Goal: Task Accomplishment & Management: Complete application form

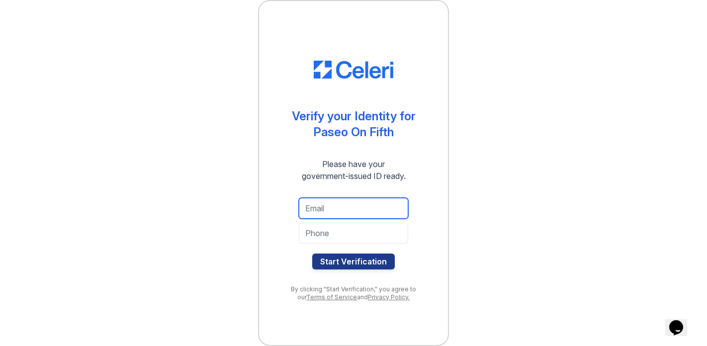
type input "laurasadams@gmail.com"
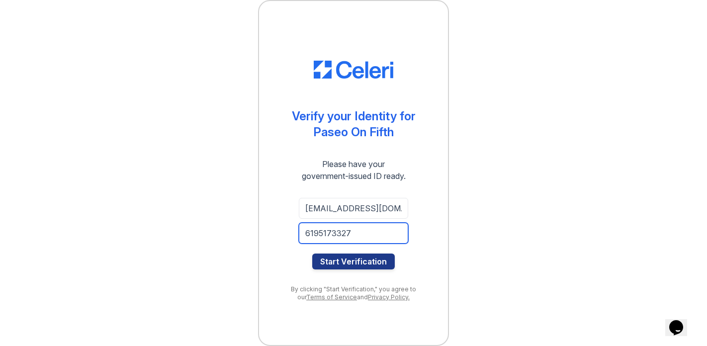
type input "6195173327"
click at [459, 215] on div "Verify your Identity for Paseo On Fifth Please have your government-issued ID r…" at bounding box center [353, 173] width 675 height 346
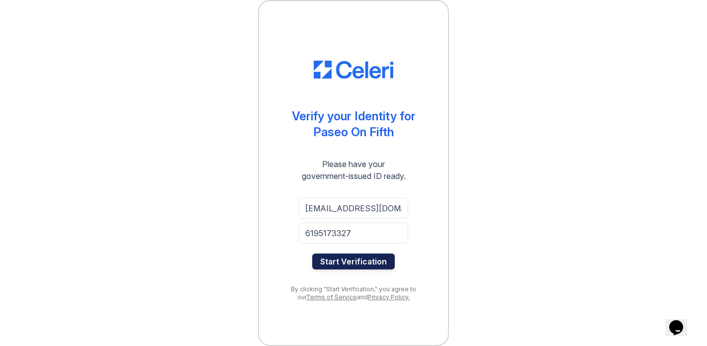
click at [355, 262] on button "Start Verification" at bounding box center [353, 262] width 83 height 16
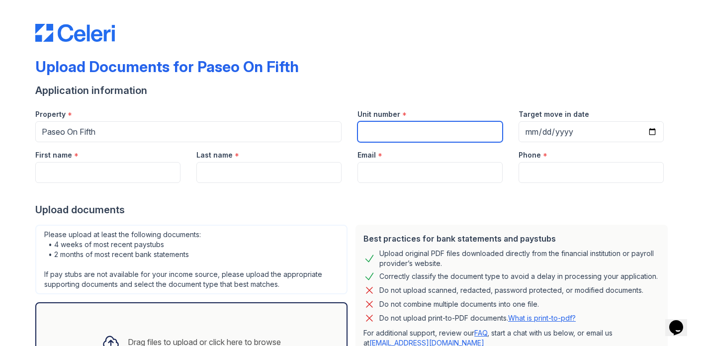
click at [384, 138] on input "Unit number" at bounding box center [430, 131] width 145 height 21
type input "N-233"
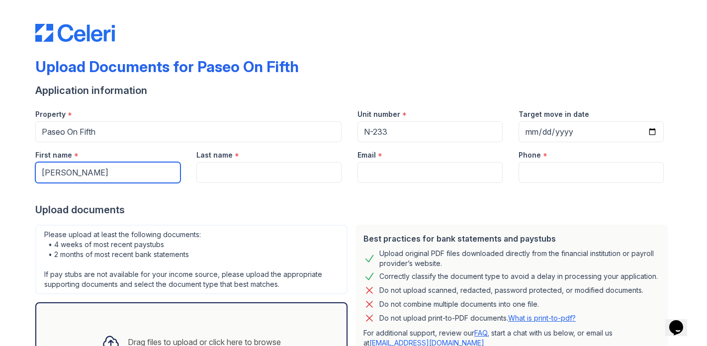
type input "Laura"
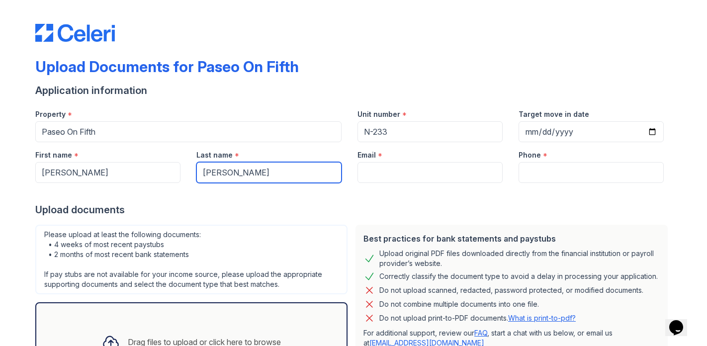
type input "Adams"
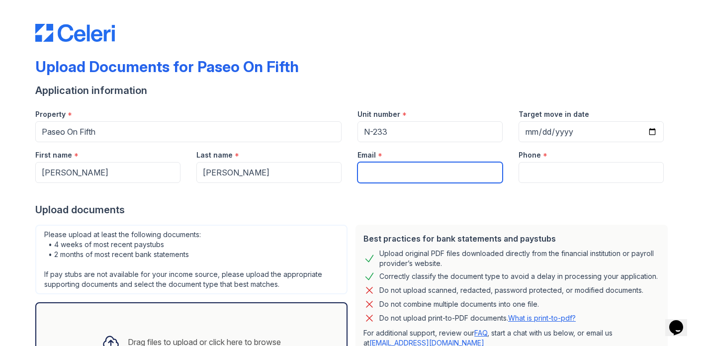
type input "laurasadams@gmail.com"
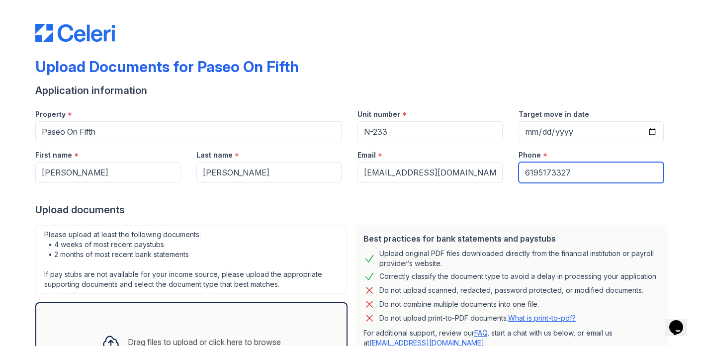
type input "6195173327"
click at [297, 206] on div "Upload documents" at bounding box center [353, 210] width 637 height 14
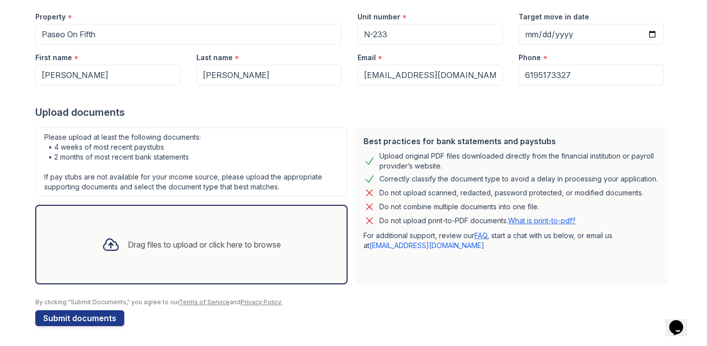
click at [185, 243] on div "Drag files to upload or click here to browse" at bounding box center [204, 245] width 153 height 12
click at [433, 295] on div at bounding box center [353, 293] width 637 height 10
click at [537, 223] on link "What is print-to-pdf?" at bounding box center [542, 220] width 68 height 8
click at [165, 244] on div "Drag files to upload or click here to browse" at bounding box center [204, 245] width 153 height 12
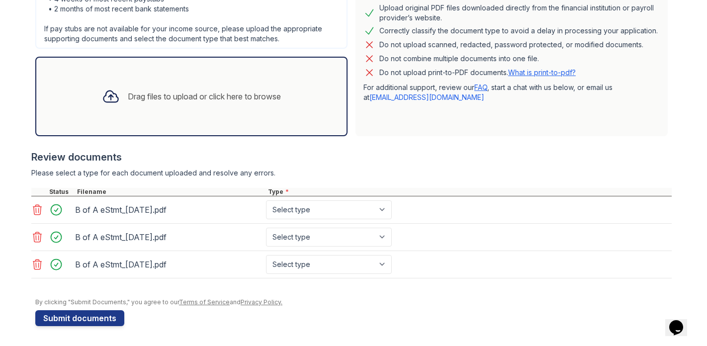
scroll to position [246, 0]
select select "bank_statement"
click at [205, 99] on div "Drag files to upload or click here to browse" at bounding box center [204, 97] width 153 height 12
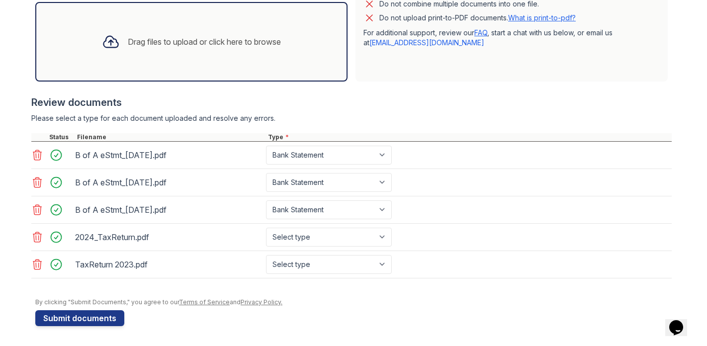
scroll to position [300, 0]
select select "tax_documents"
click at [182, 38] on div "Drag files to upload or click here to browse" at bounding box center [204, 42] width 153 height 12
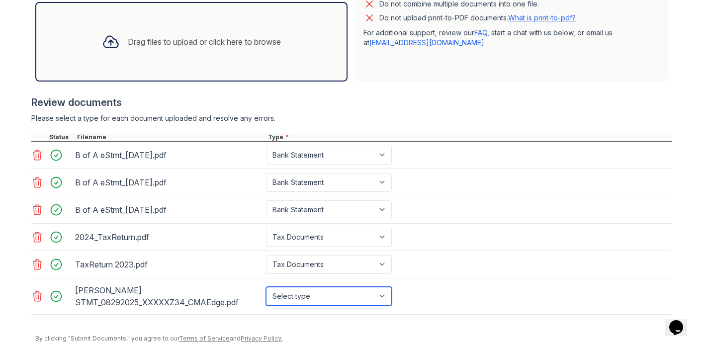
select select "investment_account_statement"
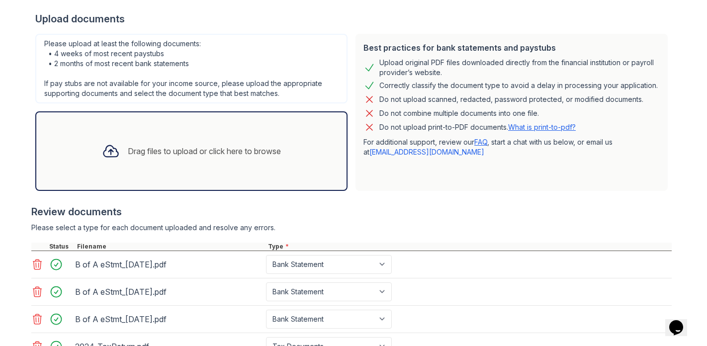
scroll to position [176, 0]
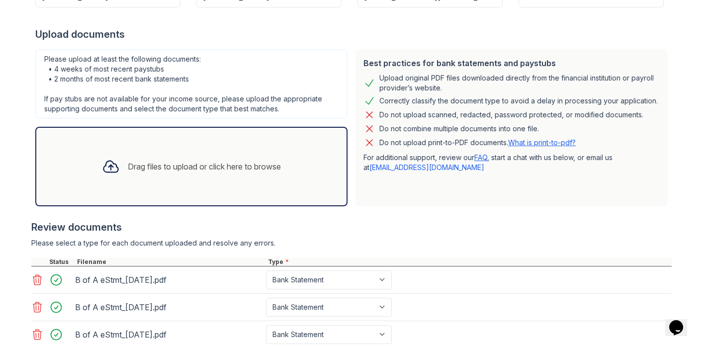
click at [188, 167] on div "Drag files to upload or click here to browse" at bounding box center [204, 167] width 153 height 12
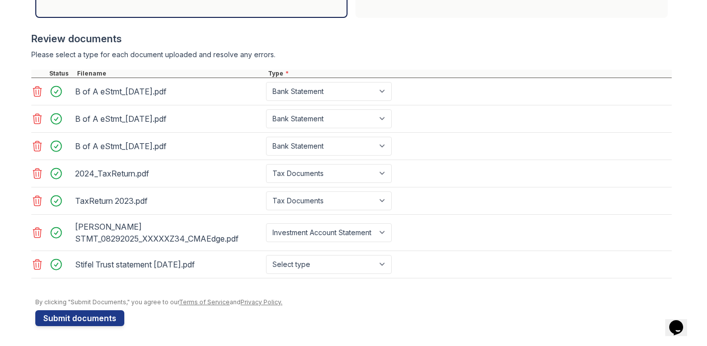
scroll to position [364, 0]
select select "investment_account_statement"
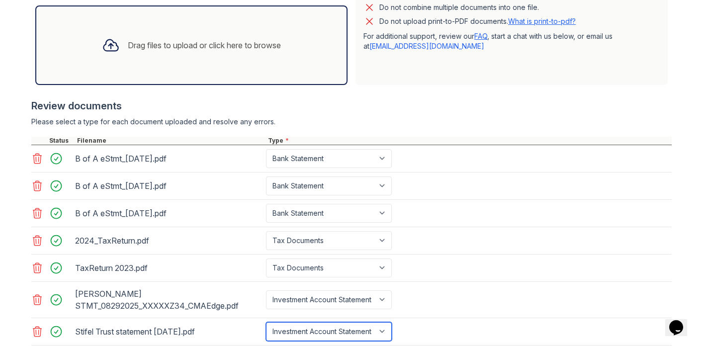
scroll to position [296, 0]
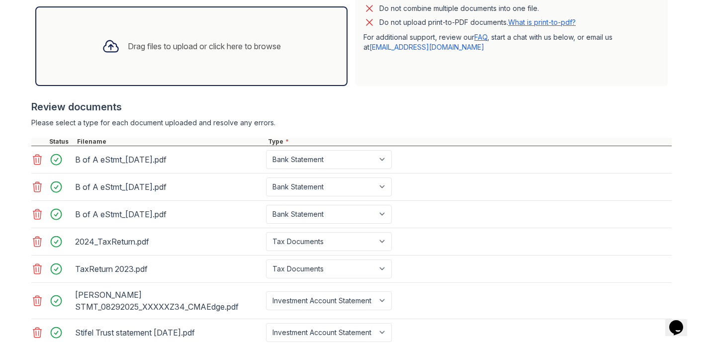
click at [185, 49] on div "Drag files to upload or click here to browse" at bounding box center [204, 46] width 153 height 12
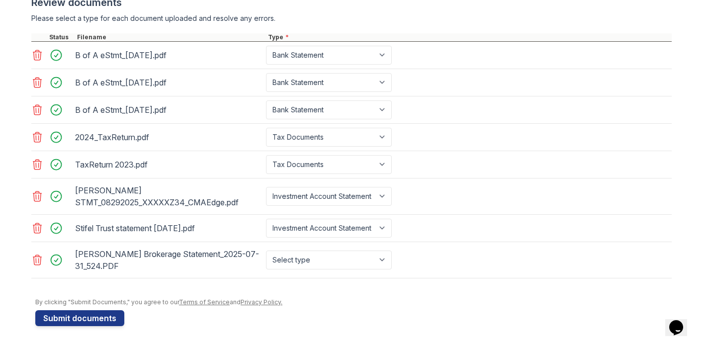
scroll to position [400, 0]
select select "investment_account_statement"
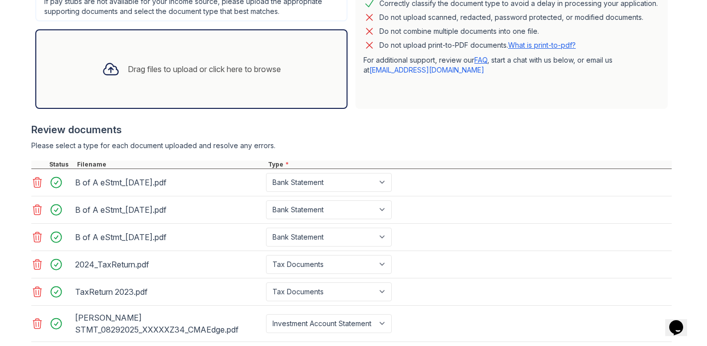
click at [205, 71] on div "Drag files to upload or click here to browse" at bounding box center [204, 69] width 153 height 12
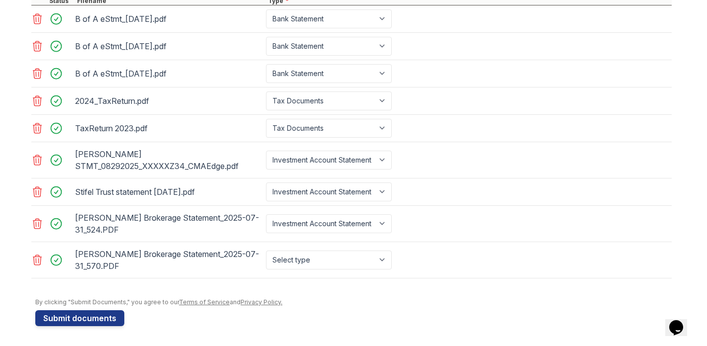
scroll to position [437, 0]
select select "investment_account_statement"
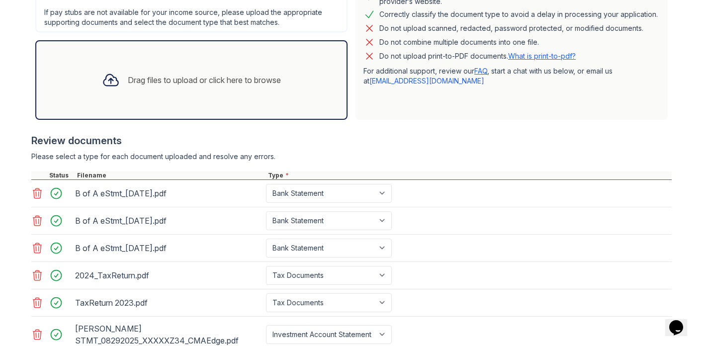
scroll to position [243, 0]
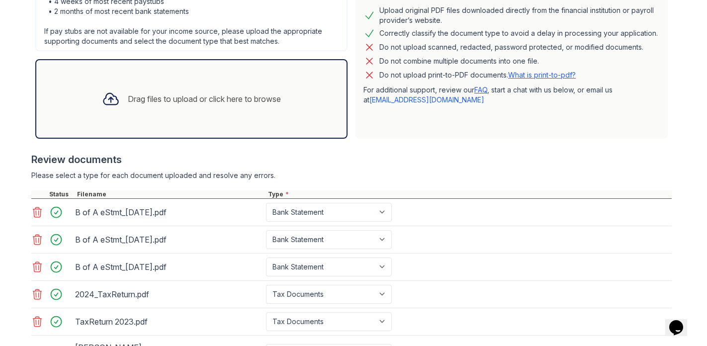
click at [216, 101] on div "Drag files to upload or click here to browse" at bounding box center [204, 99] width 153 height 12
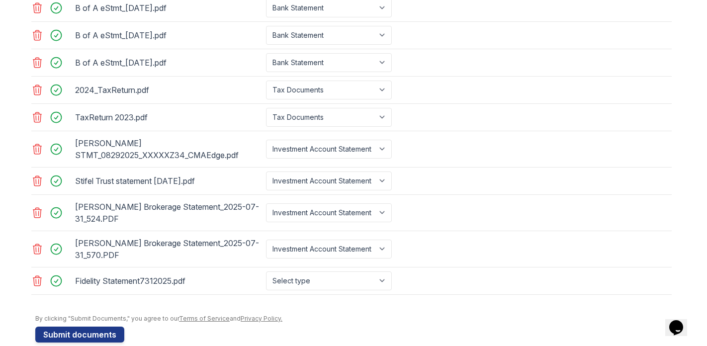
scroll to position [460, 0]
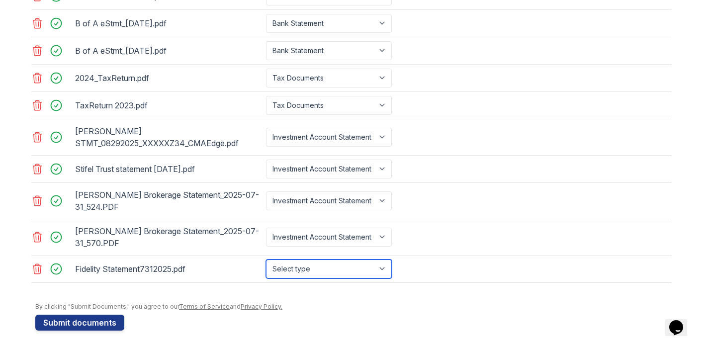
select select "investment_account_statement"
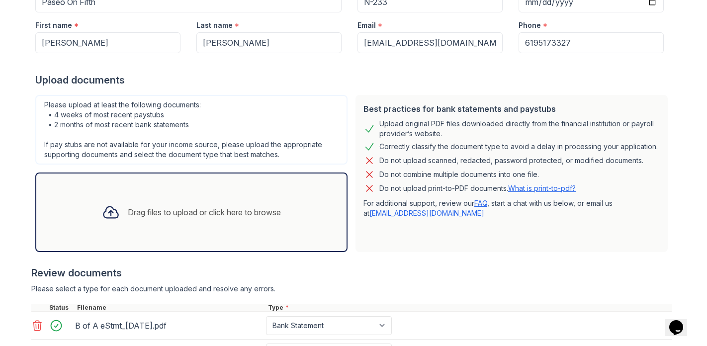
scroll to position [140, 0]
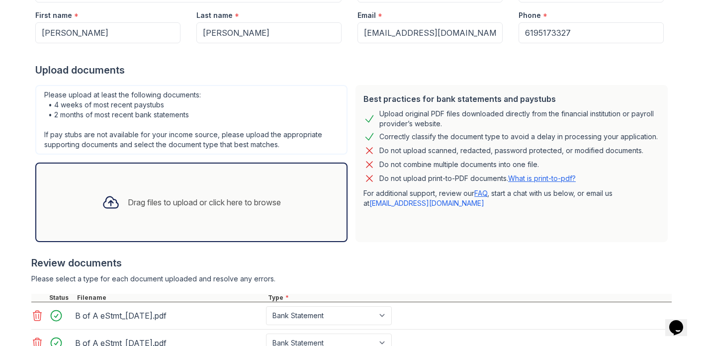
click at [187, 201] on div "Drag files to upload or click here to browse" at bounding box center [204, 202] width 153 height 12
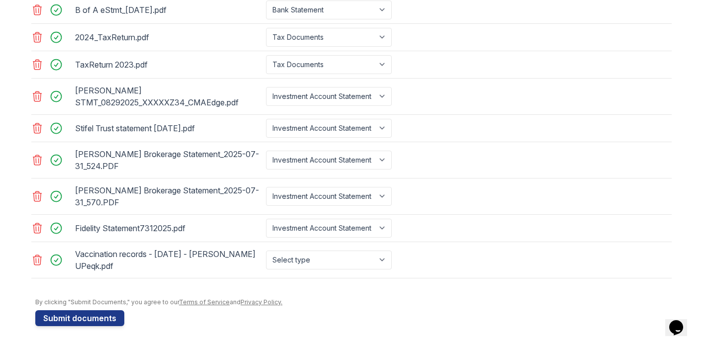
scroll to position [500, 0]
select select "other"
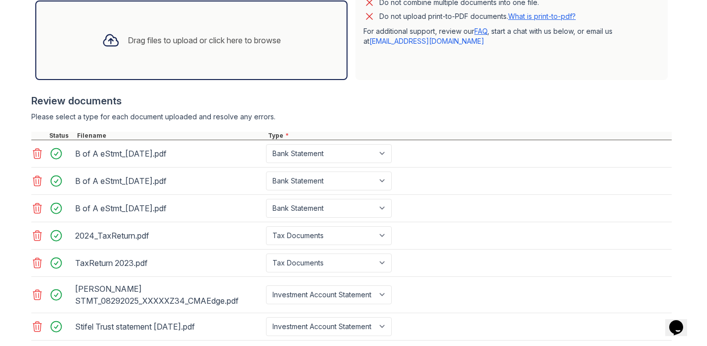
scroll to position [269, 0]
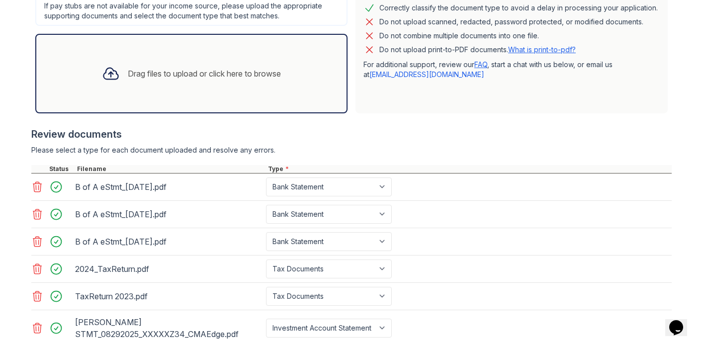
click at [187, 75] on div "Drag files to upload or click here to browse" at bounding box center [204, 74] width 153 height 12
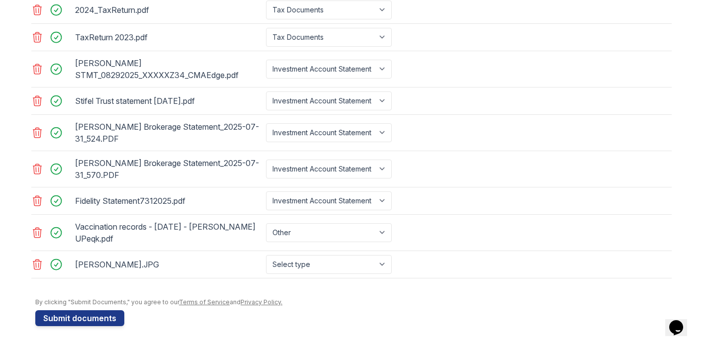
scroll to position [528, 0]
select select "other"
click at [63, 316] on button "Submit documents" at bounding box center [79, 318] width 89 height 16
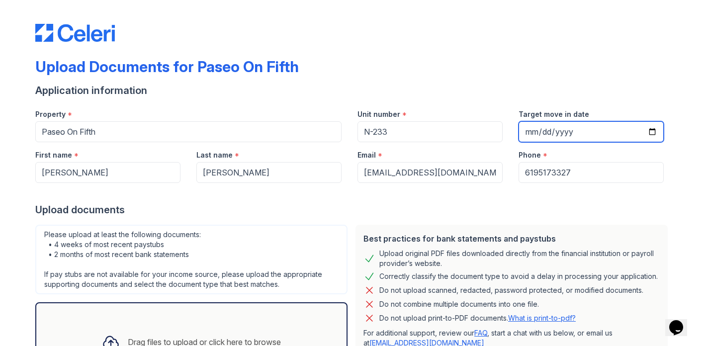
click at [544, 132] on input "Target move in date" at bounding box center [591, 131] width 145 height 21
type input "2025-10-02"
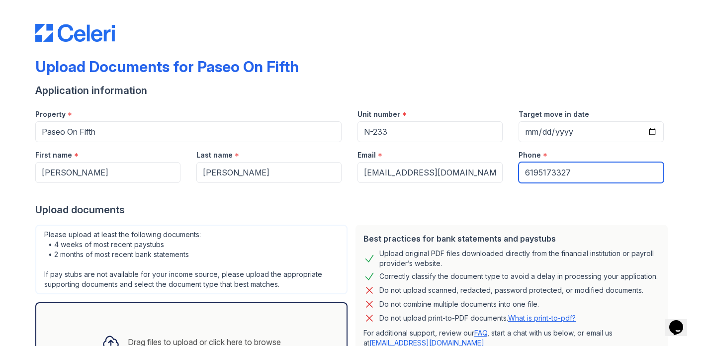
click at [616, 166] on input "6195173327" at bounding box center [591, 172] width 145 height 21
click at [523, 203] on div "Upload documents" at bounding box center [353, 210] width 637 height 14
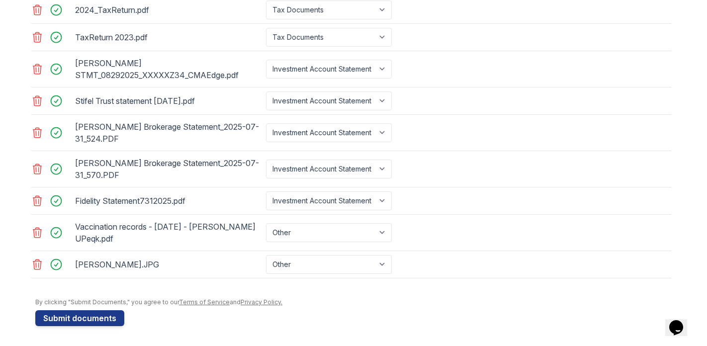
scroll to position [528, 0]
click at [98, 318] on button "Submit documents" at bounding box center [79, 318] width 89 height 16
